Goal: Task Accomplishment & Management: Manage account settings

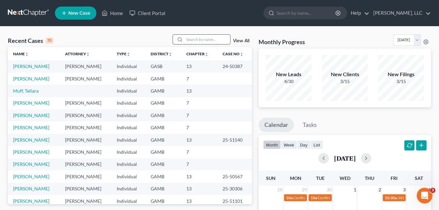
click at [195, 39] on input "search" at bounding box center [207, 39] width 46 height 9
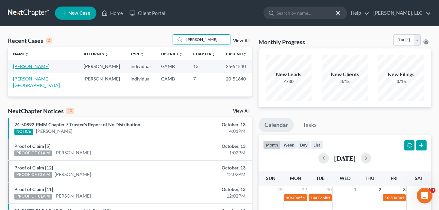
type input "[PERSON_NAME]"
click at [21, 69] on link "[PERSON_NAME]" at bounding box center [31, 66] width 36 height 6
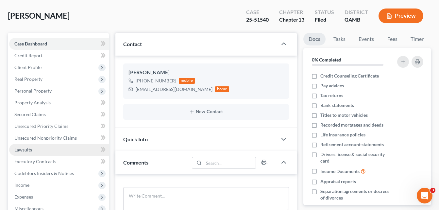
scroll to position [26, 0]
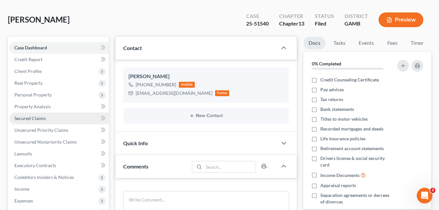
click at [21, 122] on link "Secured Claims" at bounding box center [59, 118] width 100 height 12
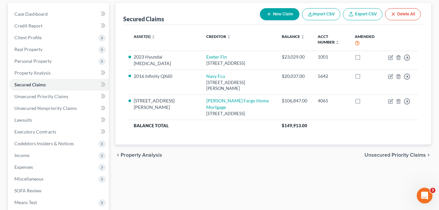
scroll to position [65, 0]
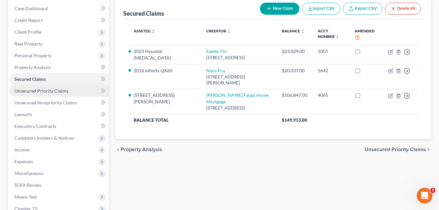
click at [28, 93] on span "Unsecured Priority Claims" at bounding box center [41, 91] width 54 height 6
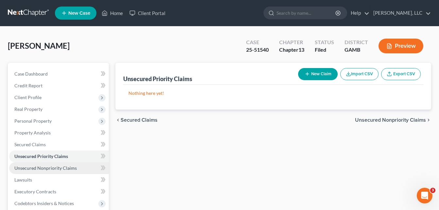
click at [26, 168] on span "Unsecured Nonpriority Claims" at bounding box center [45, 168] width 62 height 6
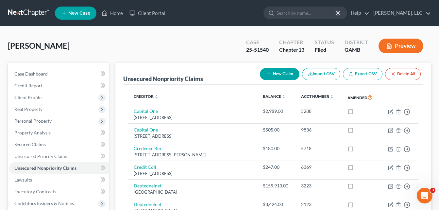
click at [34, 146] on span "Secured Claims" at bounding box center [29, 145] width 31 height 6
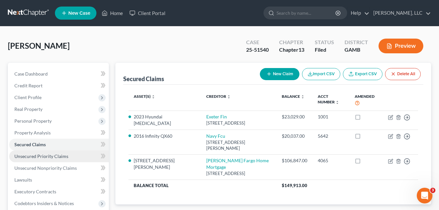
click at [35, 156] on span "Unsecured Priority Claims" at bounding box center [41, 156] width 54 height 6
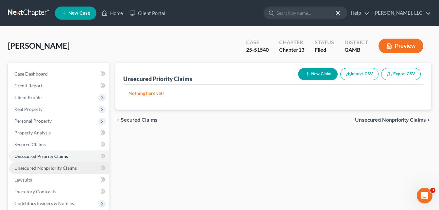
click at [36, 167] on span "Unsecured Nonpriority Claims" at bounding box center [45, 168] width 62 height 6
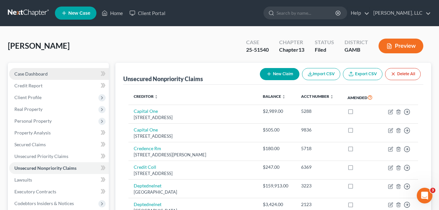
click at [34, 76] on span "Case Dashboard" at bounding box center [30, 74] width 33 height 6
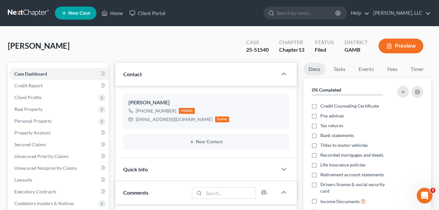
click at [119, 45] on div "[PERSON_NAME] Upgraded Case 25-51540 Chapter Chapter 13 Status Filed District […" at bounding box center [219, 48] width 423 height 28
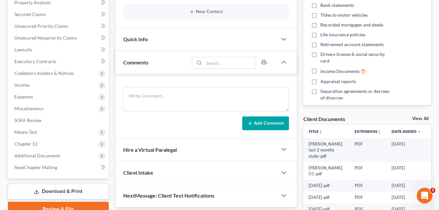
scroll to position [131, 0]
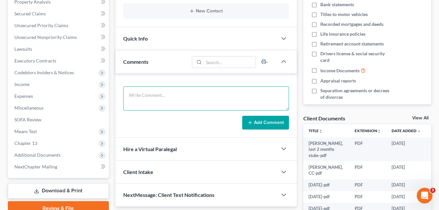
click at [138, 103] on textarea at bounding box center [206, 98] width 166 height 24
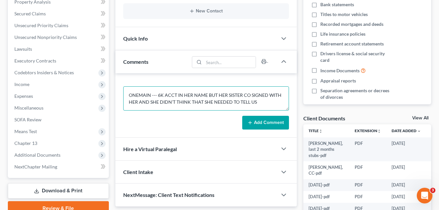
type textarea "ONEMAIN --- 6K ACCT IN HER NAME BUT HER SISTER CO SIGNED WITH HER AND SHE DIDN'…"
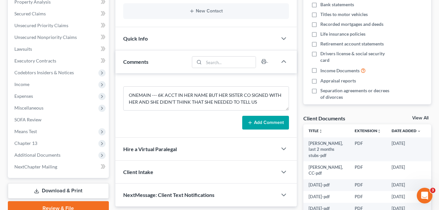
click at [265, 125] on button "Add Comment" at bounding box center [265, 123] width 47 height 14
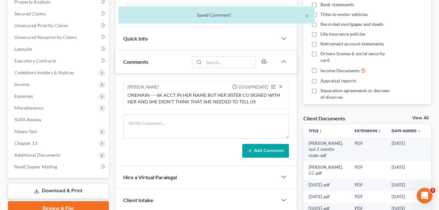
scroll to position [0, 0]
click at [24, 60] on span "Executory Contracts" at bounding box center [35, 61] width 42 height 6
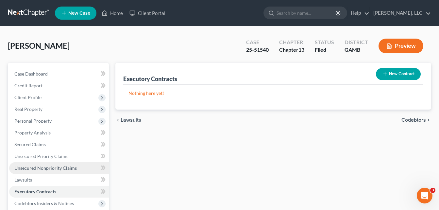
click at [19, 171] on link "Unsecured Nonpriority Claims" at bounding box center [59, 168] width 100 height 12
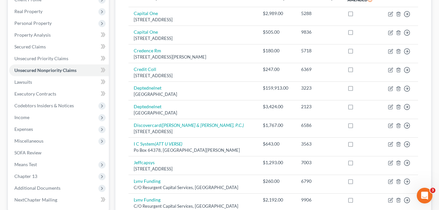
scroll to position [92, 0]
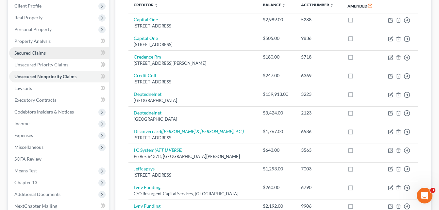
click at [32, 56] on link "Secured Claims" at bounding box center [59, 53] width 100 height 12
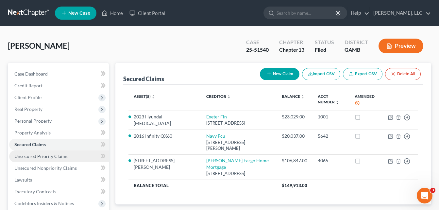
click at [34, 157] on span "Unsecured Priority Claims" at bounding box center [41, 156] width 54 height 6
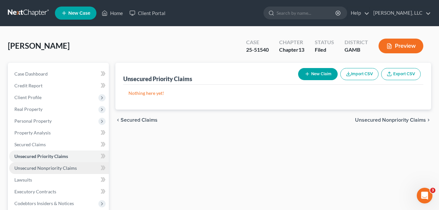
click at [34, 168] on span "Unsecured Nonpriority Claims" at bounding box center [45, 168] width 62 height 6
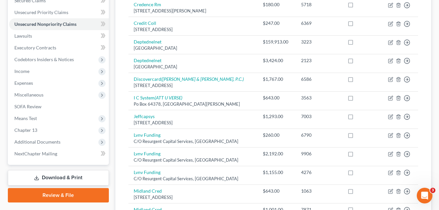
scroll to position [131, 0]
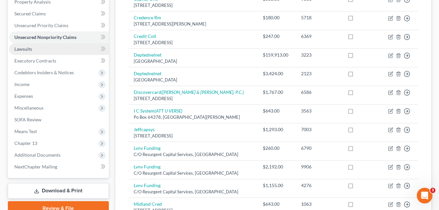
click at [26, 49] on span "Lawsuits" at bounding box center [23, 49] width 18 height 6
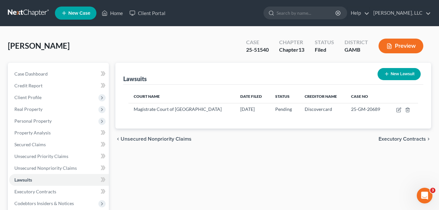
click at [98, 39] on div "[PERSON_NAME] Upgraded Case 25-51540 Chapter Chapter 13 Status Filed District […" at bounding box center [219, 48] width 423 height 28
click at [23, 86] on span "Credit Report" at bounding box center [28, 86] width 28 height 6
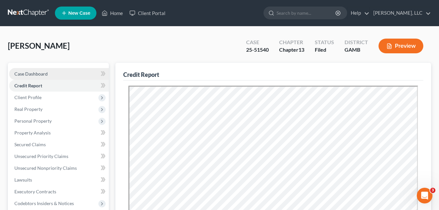
click at [32, 76] on span "Case Dashboard" at bounding box center [30, 74] width 33 height 6
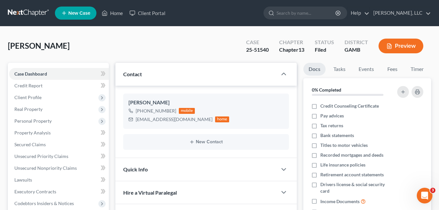
click at [113, 43] on div "[PERSON_NAME] Upgraded Case 25-51540 Chapter Chapter 13 Status Filed District […" at bounding box center [219, 48] width 423 height 28
click at [113, 45] on div "[PERSON_NAME] Upgraded Case 25-51540 Chapter Chapter 13 Status Filed District […" at bounding box center [219, 48] width 423 height 28
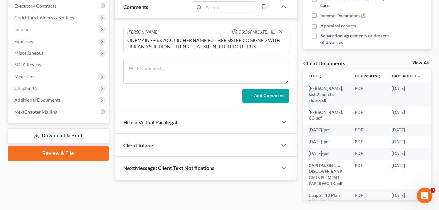
scroll to position [211, 0]
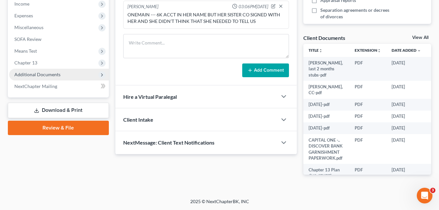
click at [27, 78] on span "Additional Documents" at bounding box center [59, 75] width 100 height 12
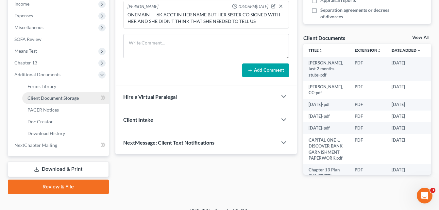
click at [42, 97] on span "Client Document Storage" at bounding box center [52, 98] width 51 height 6
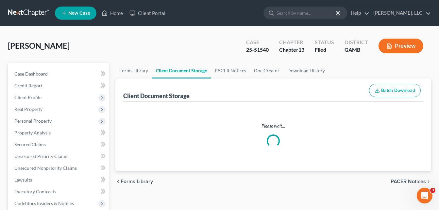
select select "12"
select select "6"
select select "22"
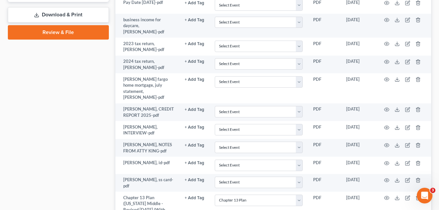
scroll to position [366, 0]
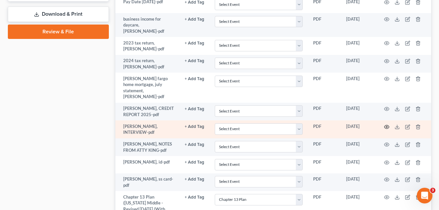
click at [387, 124] on icon "button" at bounding box center [386, 126] width 5 height 5
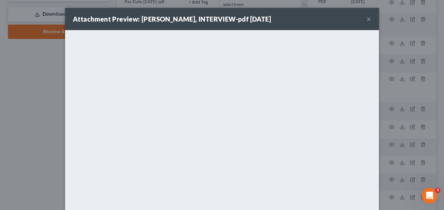
click at [367, 18] on button "×" at bounding box center [369, 19] width 5 height 8
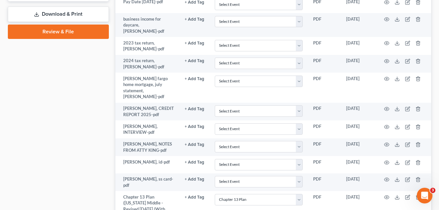
click at [103, 81] on div "Case Dashboard Payments Invoices Payments Payments Credit Report Client Profile" at bounding box center [59, 33] width 108 height 673
click at [104, 87] on div "Case Dashboard Payments Invoices Payments Payments Credit Report Client Profile" at bounding box center [59, 33] width 108 height 673
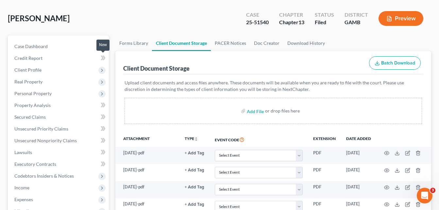
scroll to position [0, 0]
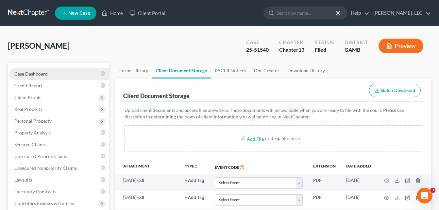
click at [28, 78] on link "Case Dashboard" at bounding box center [59, 74] width 100 height 12
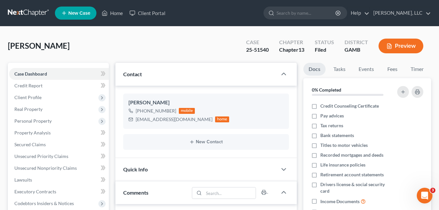
click at [113, 54] on div "[PERSON_NAME] Upgraded Case 25-51540 Chapter Chapter 13 Status Filed District […" at bounding box center [219, 48] width 423 height 28
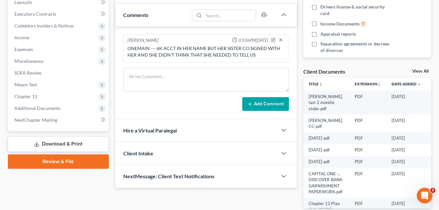
scroll to position [183, 0]
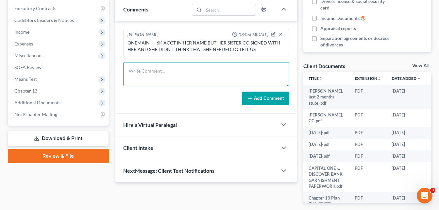
click at [189, 68] on textarea at bounding box center [206, 74] width 166 height 24
type textarea "PROGRESSIVE LEASING THEY AUTO DRAFT FOR HER COMPUTER ..."
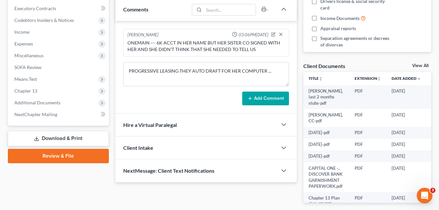
click at [275, 99] on button "Add Comment" at bounding box center [265, 99] width 47 height 14
